Goal: Task Accomplishment & Management: Complete application form

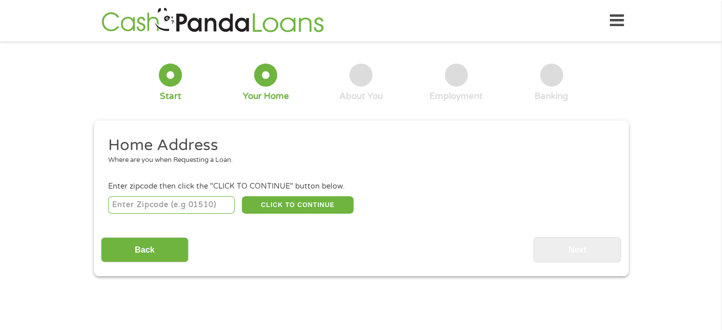
click at [193, 206] on input "number" at bounding box center [171, 204] width 127 height 17
type input "32960"
click at [282, 206] on button "CLICK TO CONTINUE" at bounding box center [298, 204] width 112 height 17
type input "32960"
type input "[GEOGRAPHIC_DATA]"
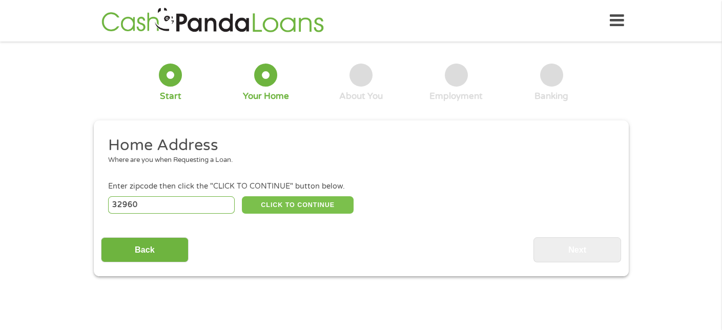
select select "[US_STATE]"
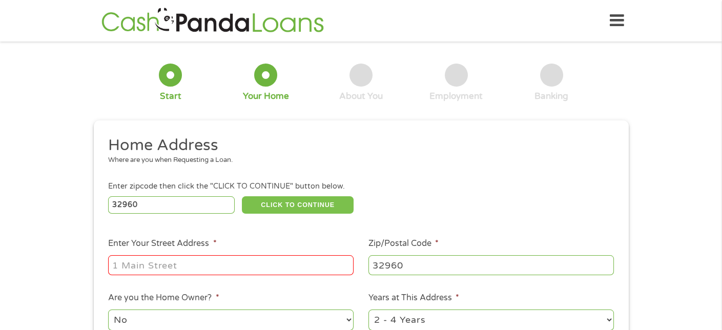
scroll to position [51, 0]
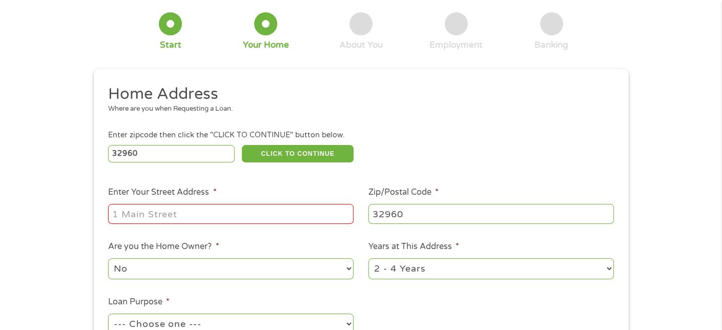
click at [216, 215] on input "Enter Your Street Address *" at bounding box center [231, 213] width 246 height 19
type input "[STREET_ADDRESS]"
click at [348, 269] on select "No Yes" at bounding box center [231, 268] width 246 height 21
select select "yes"
click at [108, 259] on select "No Yes" at bounding box center [231, 268] width 246 height 21
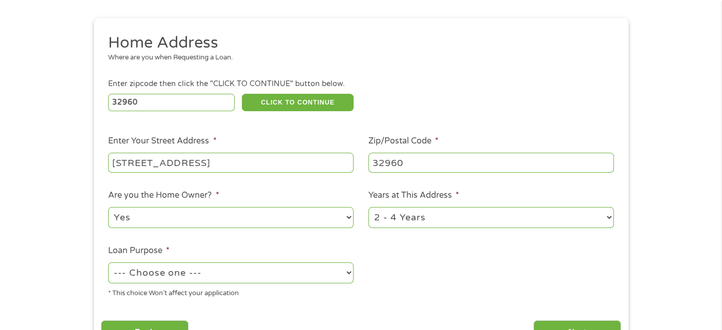
scroll to position [154, 0]
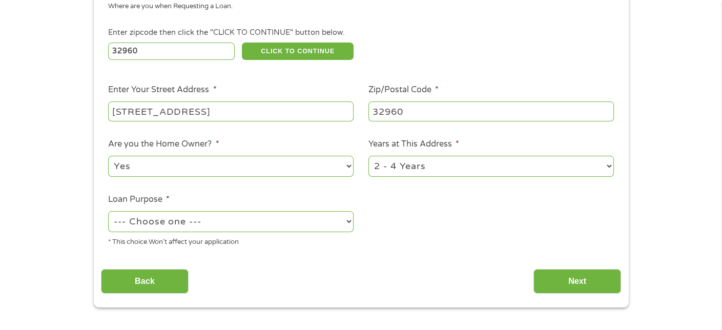
click at [350, 223] on select "--- Choose one --- Pay Bills Debt Consolidation Home Improvement Major Purchase…" at bounding box center [231, 221] width 246 height 21
select select "paybills"
click at [108, 212] on select "--- Choose one --- Pay Bills Debt Consolidation Home Improvement Major Purchase…" at bounding box center [231, 221] width 246 height 21
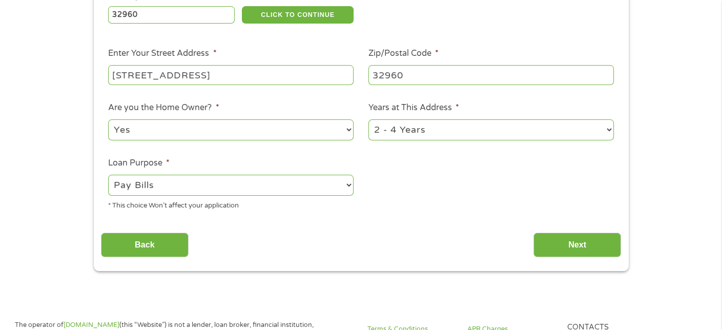
scroll to position [205, 0]
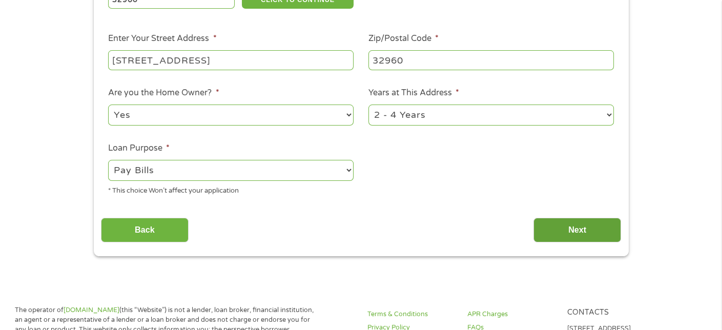
click at [565, 235] on input "Next" at bounding box center [578, 230] width 88 height 25
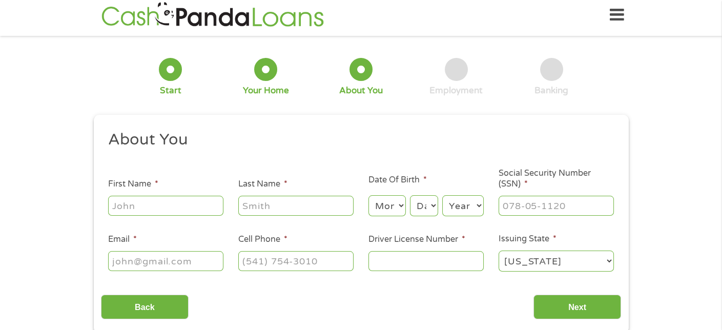
scroll to position [0, 0]
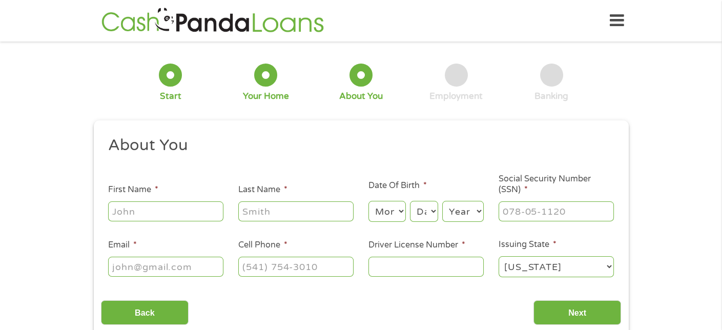
click at [197, 212] on input "First Name *" at bounding box center [165, 210] width 115 height 19
type input "[PERSON_NAME]"
click at [394, 217] on select "Month 1 2 3 4 5 6 7 8 9 10 11 12" at bounding box center [387, 211] width 37 height 21
select select "1"
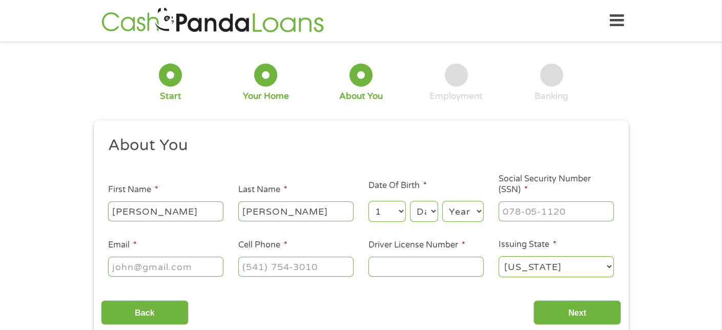
click at [369, 201] on select "Month 1 2 3 4 5 6 7 8 9 10 11 12" at bounding box center [387, 211] width 37 height 21
click at [420, 214] on select "Day 1 2 3 4 5 6 7 8 9 10 11 12 13 14 15 16 17 18 19 20 21 22 23 24 25 26 27 28 …" at bounding box center [424, 211] width 28 height 21
select select "5"
click at [410, 201] on select "Day 1 2 3 4 5 6 7 8 9 10 11 12 13 14 15 16 17 18 19 20 21 22 23 24 25 26 27 28 …" at bounding box center [424, 211] width 28 height 21
click at [472, 216] on select "Year [DATE] 2006 2005 2004 2003 2002 2001 2000 1999 1998 1997 1996 1995 1994 19…" at bounding box center [463, 211] width 42 height 21
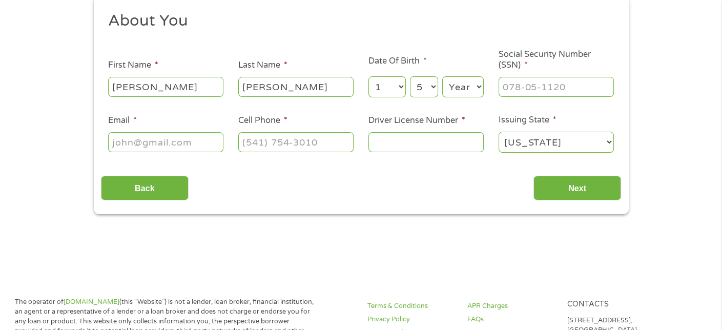
scroll to position [103, 0]
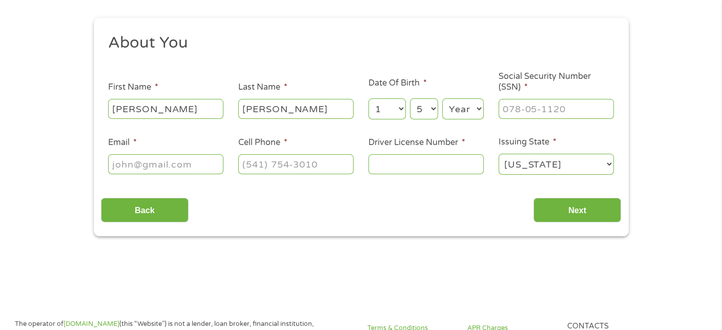
click at [477, 109] on select "Year [DATE] 2006 2005 2004 2003 2002 2001 2000 1999 1998 1997 1996 1995 1994 19…" at bounding box center [463, 108] width 42 height 21
select select "1952"
click at [442, 99] on select "Year [DATE] 2006 2005 2004 2003 2002 2001 2000 1999 1998 1997 1996 1995 1994 19…" at bounding box center [463, 108] width 42 height 21
click at [527, 112] on input "___-__-____" at bounding box center [556, 108] width 115 height 19
type input "492-93-4859"
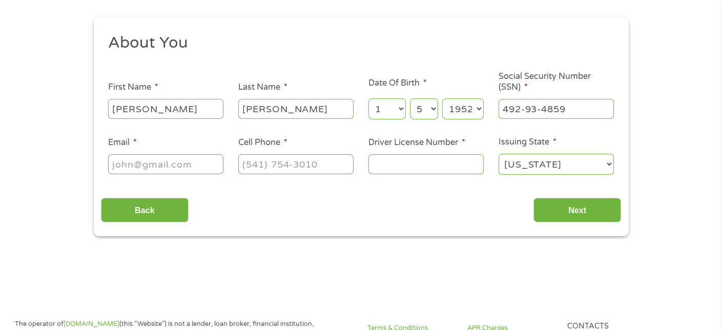
click at [164, 169] on input "Email *" at bounding box center [165, 163] width 115 height 19
type input "[EMAIL_ADDRESS][DOMAIN_NAME]"
click at [257, 164] on input "(___) ___-____" at bounding box center [295, 163] width 115 height 19
type input "[PHONE_NUMBER]"
click at [398, 164] on input "Driver License Number *" at bounding box center [426, 163] width 115 height 19
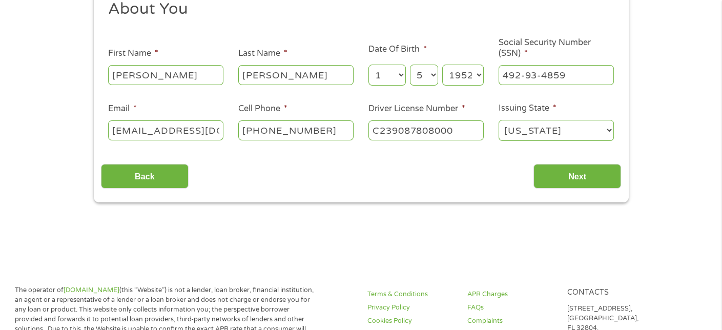
scroll to position [154, 0]
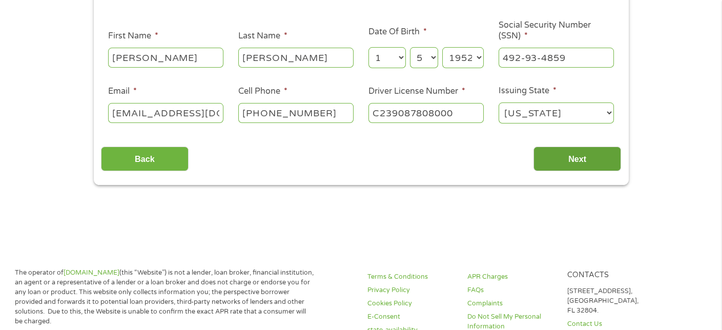
type input "C239087808000"
click at [579, 164] on input "Next" at bounding box center [578, 159] width 88 height 25
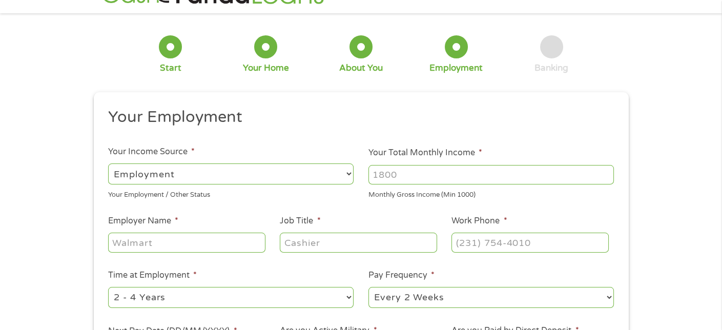
scroll to position [0, 0]
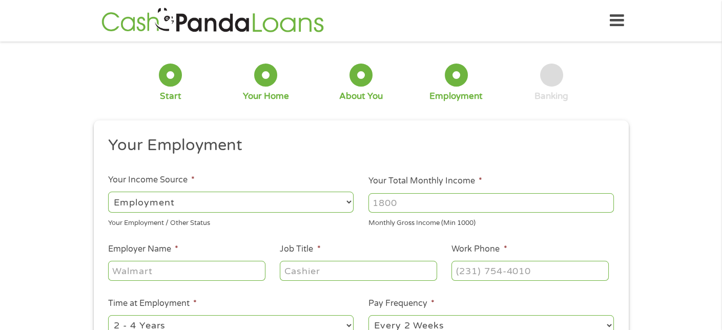
click at [349, 201] on select "--- Choose one --- Employment [DEMOGRAPHIC_DATA] Benefits" at bounding box center [231, 202] width 246 height 21
click at [108, 192] on select "--- Choose one --- Employment [DEMOGRAPHIC_DATA] Benefits" at bounding box center [231, 202] width 246 height 21
click at [606, 200] on input "1000" at bounding box center [492, 202] width 246 height 19
click at [605, 206] on input "1000" at bounding box center [492, 202] width 246 height 19
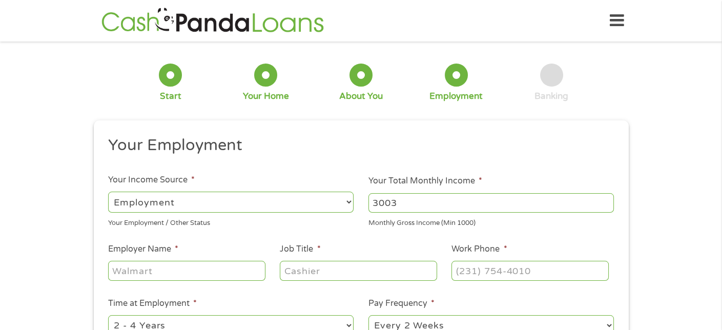
scroll to position [103, 0]
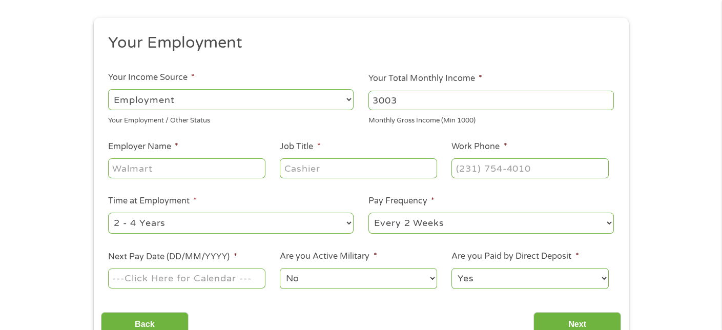
type input "3003"
click at [159, 172] on input "Employer Name *" at bounding box center [186, 167] width 157 height 19
type input "[PERSON_NAME];s Club - Walmart"
click at [301, 170] on input "Job Title *" at bounding box center [358, 167] width 157 height 19
type input "Maintenance Associate"
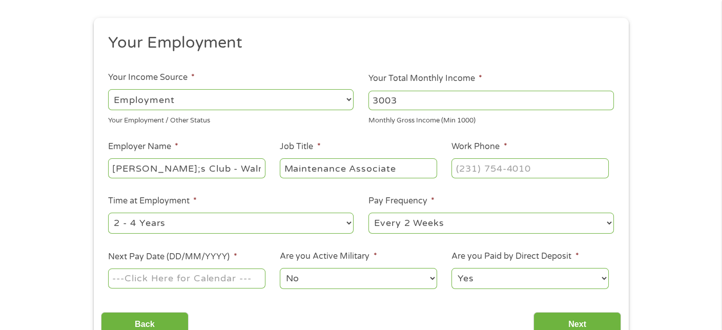
type input "(___) ___-____"
click at [468, 171] on input "(___) ___-____" at bounding box center [530, 167] width 157 height 19
paste input "7"
type input "(772) ___-____"
type input "(772) 978-____"
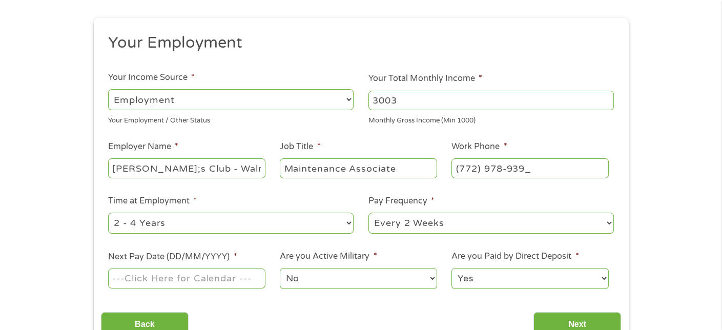
type input "[PHONE_NUMBER]"
click at [344, 222] on select "--- Choose one --- 1 Year or less 1 - 2 Years 2 - 4 Years Over 4 Years" at bounding box center [231, 223] width 246 height 21
select select "60months"
click at [108, 213] on select "--- Choose one --- 1 Year or less 1 - 2 Years 2 - 4 Years Over 4 Years" at bounding box center [231, 223] width 246 height 21
click at [390, 225] on select "--- Choose one --- Every 2 Weeks Every Week Monthly Semi-Monthly" at bounding box center [492, 223] width 246 height 21
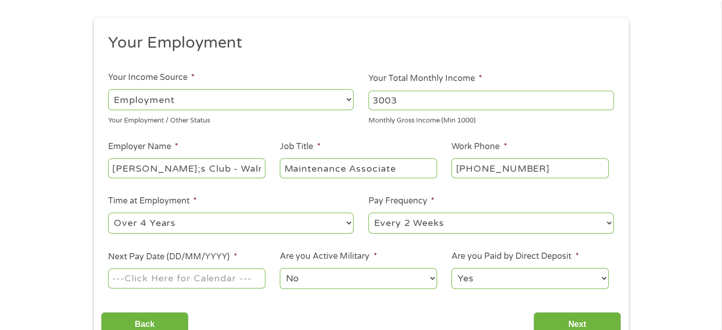
click at [369, 213] on select "--- Choose one --- Every 2 Weeks Every Week Monthly Semi-Monthly" at bounding box center [492, 223] width 246 height 21
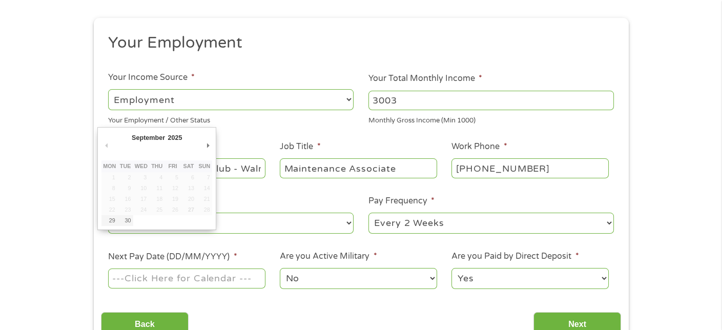
click at [198, 281] on input "Next Pay Date (DD/MM/YYYY) *" at bounding box center [186, 278] width 157 height 19
type input "[DATE]"
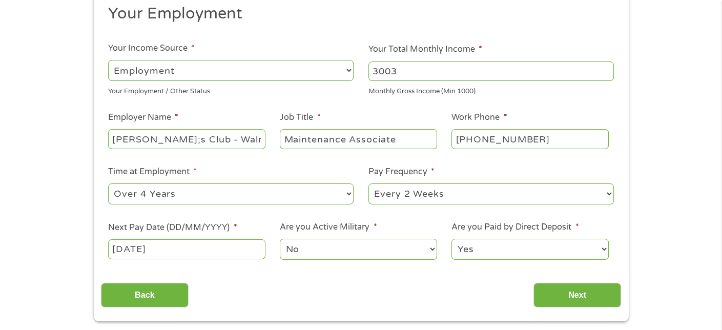
scroll to position [154, 0]
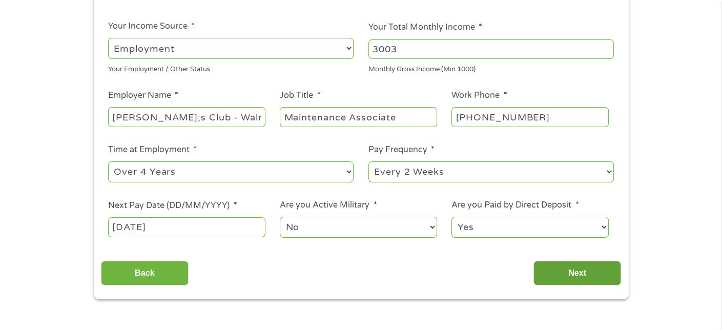
click at [563, 275] on input "Next" at bounding box center [578, 273] width 88 height 25
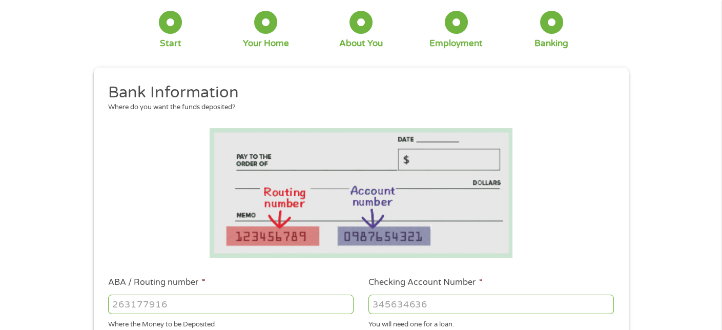
scroll to position [51, 0]
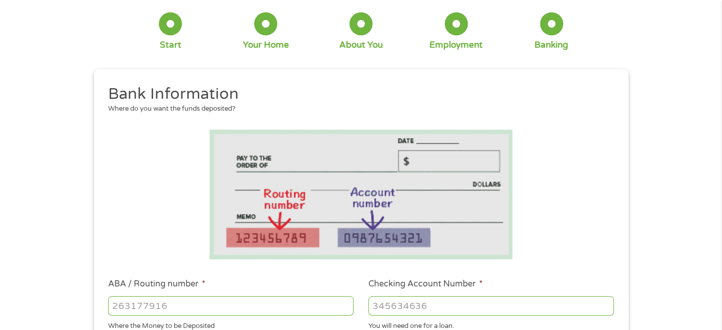
click at [458, 33] on div at bounding box center [456, 23] width 23 height 23
click at [459, 42] on div "Employment" at bounding box center [456, 44] width 53 height 11
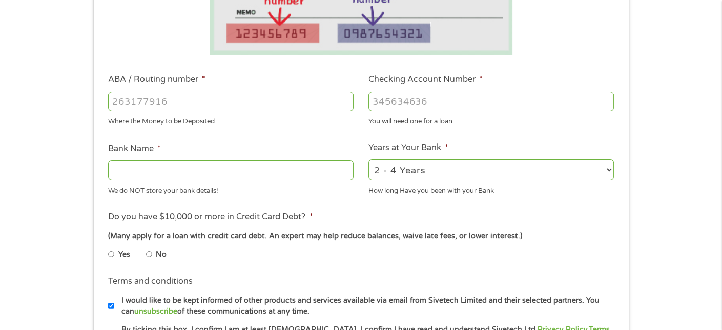
scroll to position [256, 0]
click at [606, 168] on select "2 - 4 Years 6 - 12 Months 1 - 2 Years Over 4 Years" at bounding box center [492, 169] width 246 height 21
select select "60months"
click at [369, 159] on select "2 - 4 Years 6 - 12 Months 1 - 2 Years Over 4 Years" at bounding box center [492, 169] width 246 height 21
click at [254, 106] on input "ABA / Routing number *" at bounding box center [231, 100] width 246 height 19
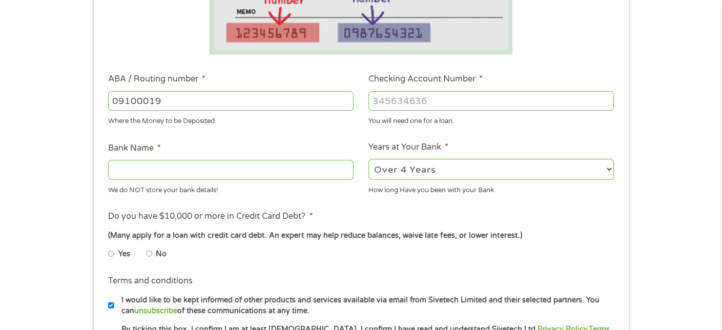
type input "09100019"
click at [426, 101] on input "Checking Account Number *" at bounding box center [492, 100] width 246 height 19
type input "3821053521"
click at [204, 172] on input "Bank Name *" at bounding box center [231, 169] width 246 height 19
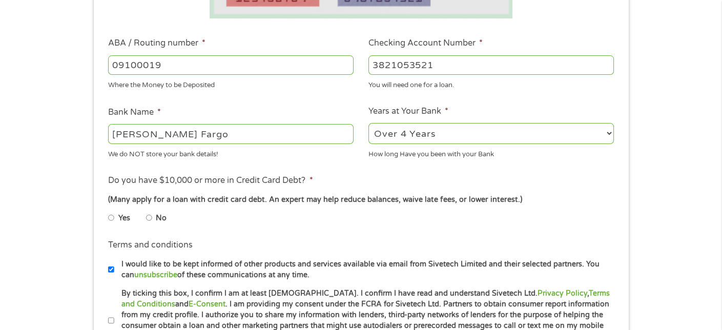
scroll to position [308, 0]
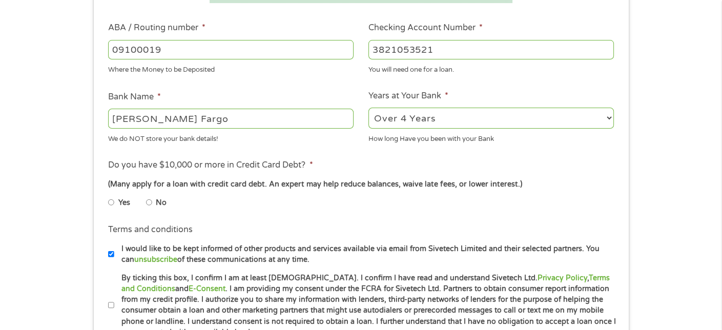
type input "[PERSON_NAME] Fargo"
click at [151, 202] on input "No" at bounding box center [149, 202] width 6 height 16
radio input "true"
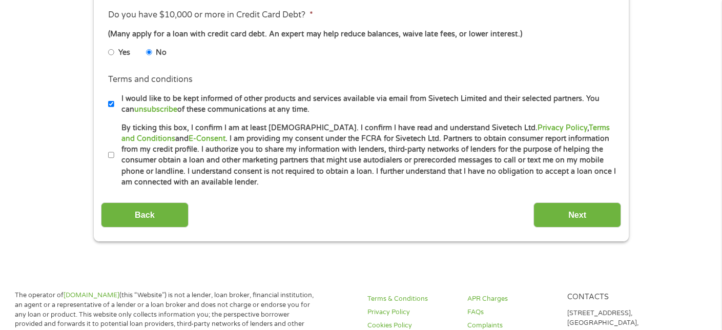
scroll to position [410, 0]
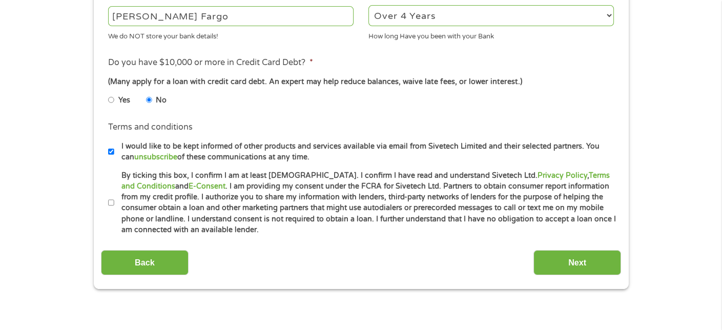
click at [111, 201] on input "By ticking this box, I confirm I am at least [DEMOGRAPHIC_DATA]. I confirm I ha…" at bounding box center [111, 203] width 6 height 16
checkbox input "true"
click at [549, 260] on input "Next" at bounding box center [578, 262] width 88 height 25
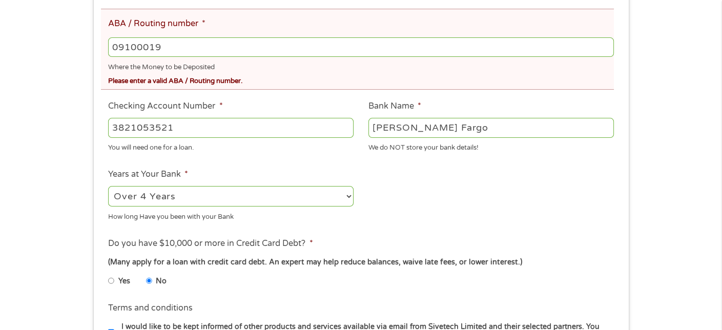
scroll to position [256, 0]
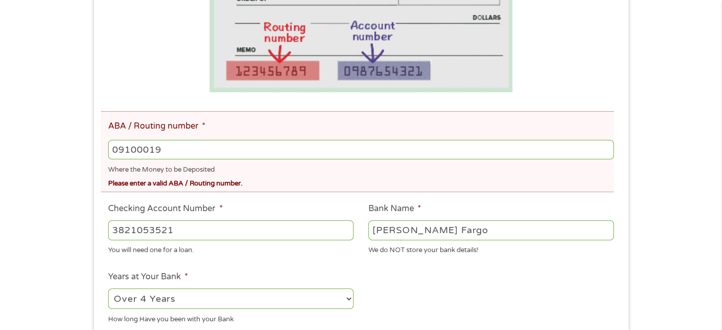
click at [143, 151] on input "09100019" at bounding box center [360, 149] width 505 height 19
type input "091000019"
type input "[PERSON_NAME] FARGO BANK NA [US_STATE]"
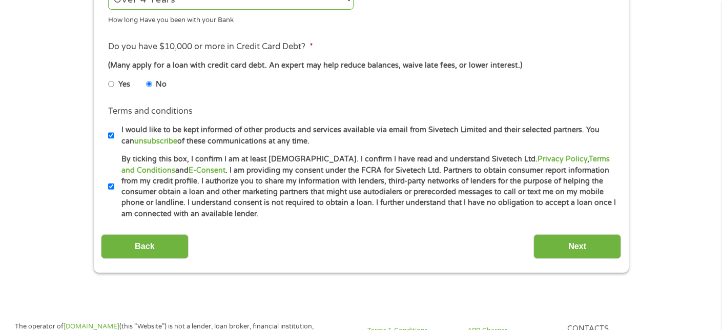
scroll to position [615, 0]
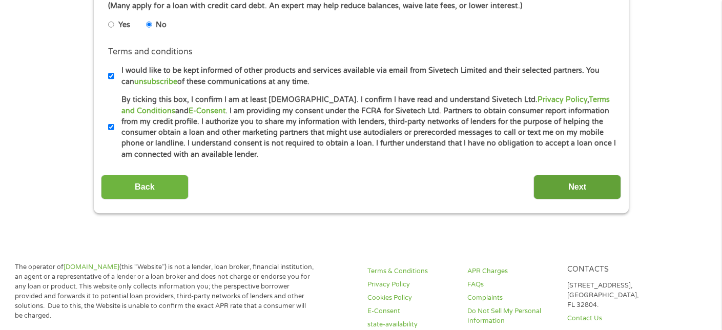
type input "091000019"
click at [543, 192] on input "Next" at bounding box center [578, 187] width 88 height 25
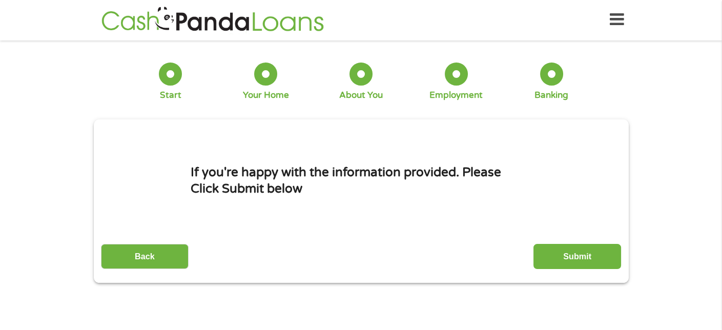
scroll to position [0, 0]
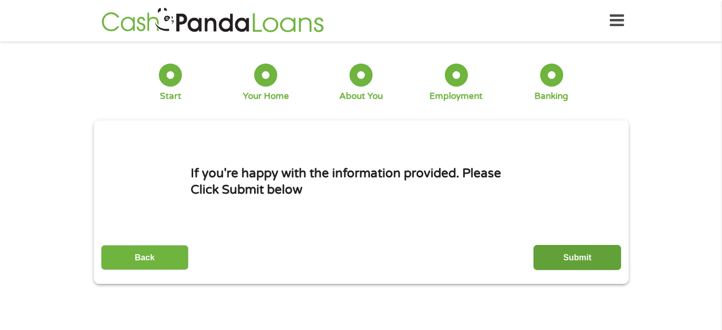
click at [552, 259] on input "Submit" at bounding box center [578, 257] width 88 height 25
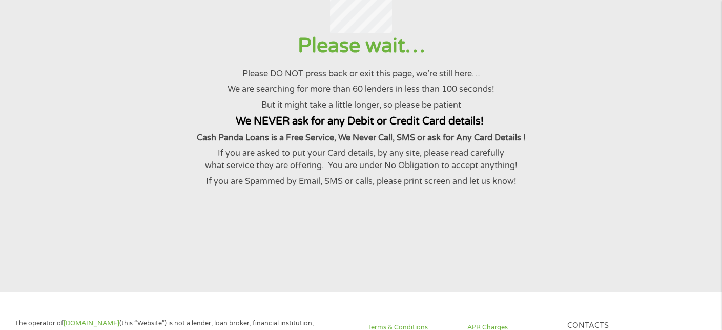
scroll to position [154, 0]
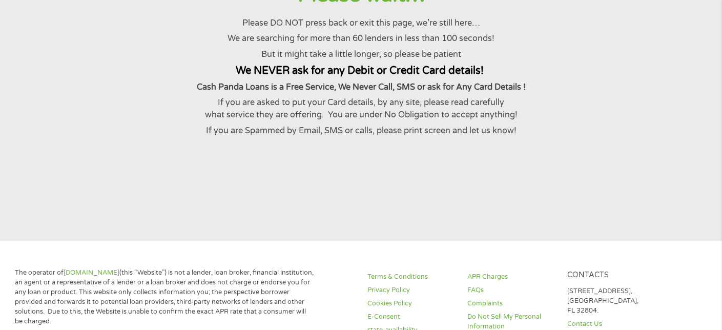
drag, startPoint x: 359, startPoint y: 241, endPoint x: 353, endPoint y: 241, distance: 6.2
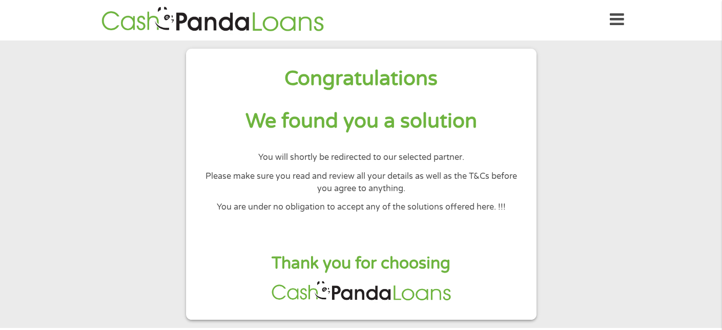
scroll to position [0, 0]
